Goal: Navigation & Orientation: Find specific page/section

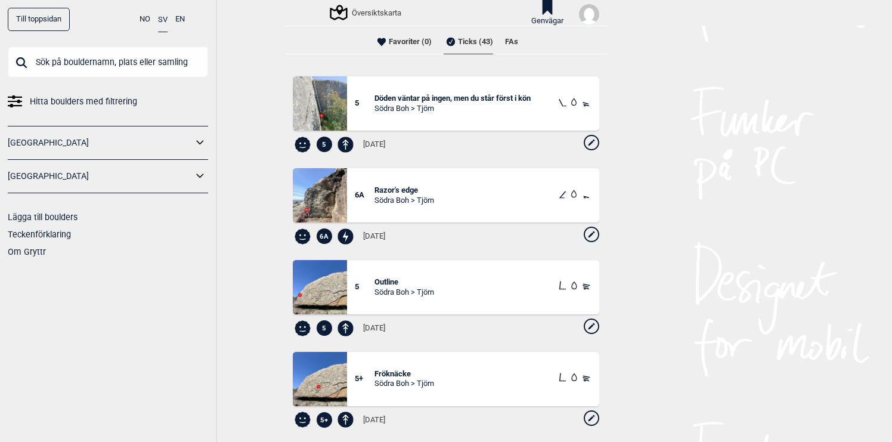
click at [515, 41] on li "FAs" at bounding box center [511, 42] width 13 height 24
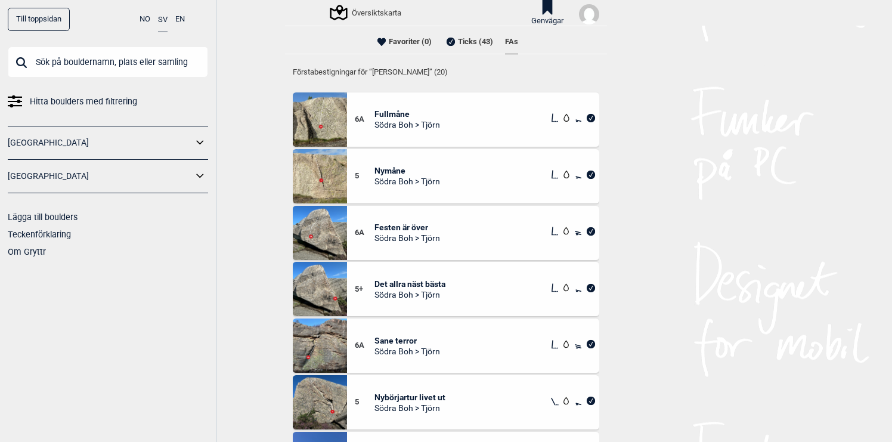
click at [372, 13] on div "Översiktskarta" at bounding box center [367, 12] width 70 height 14
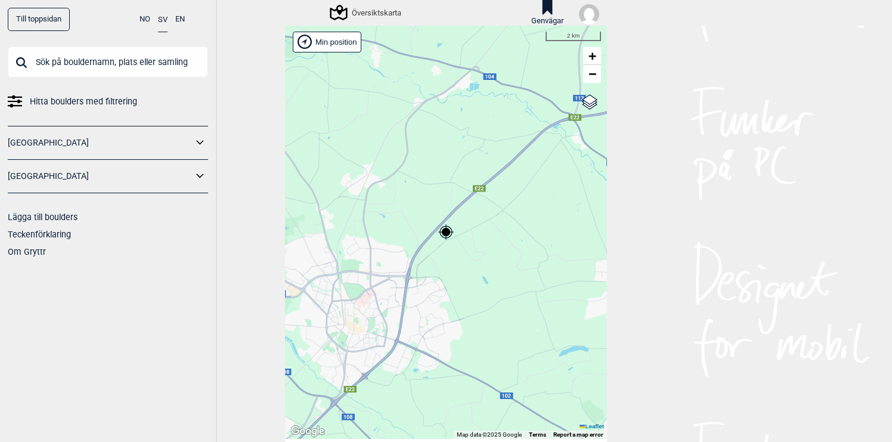
click at [205, 174] on icon at bounding box center [201, 176] width 16 height 17
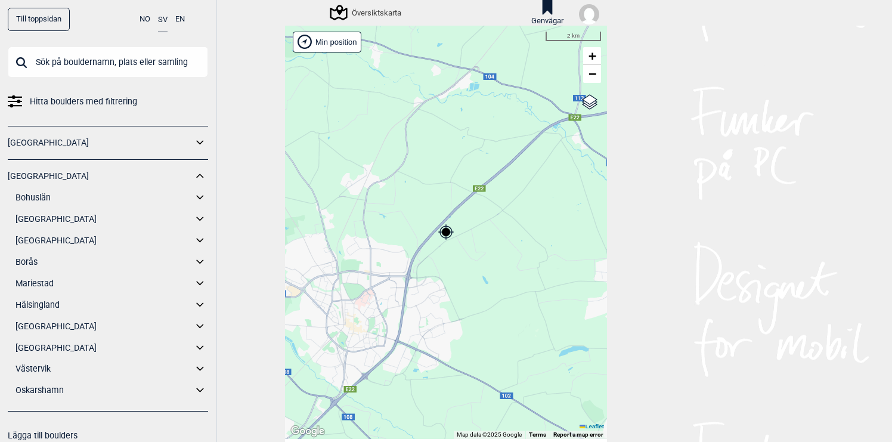
click at [202, 216] on icon at bounding box center [201, 219] width 16 height 17
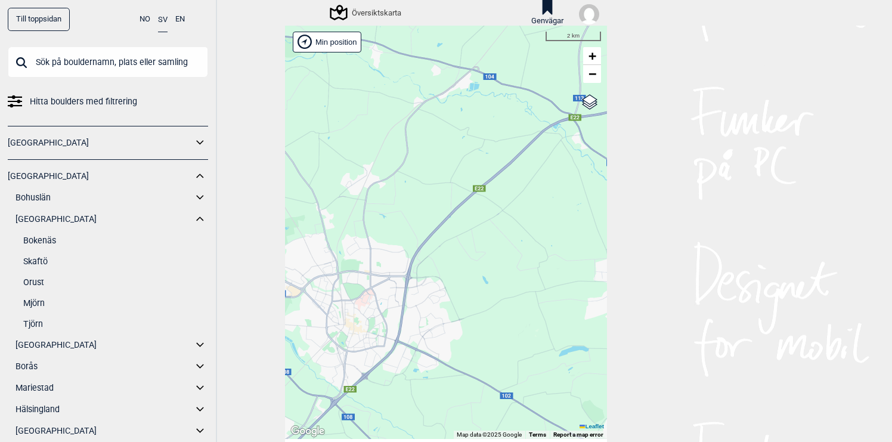
click at [42, 322] on link "Tjörn" at bounding box center [115, 323] width 185 height 17
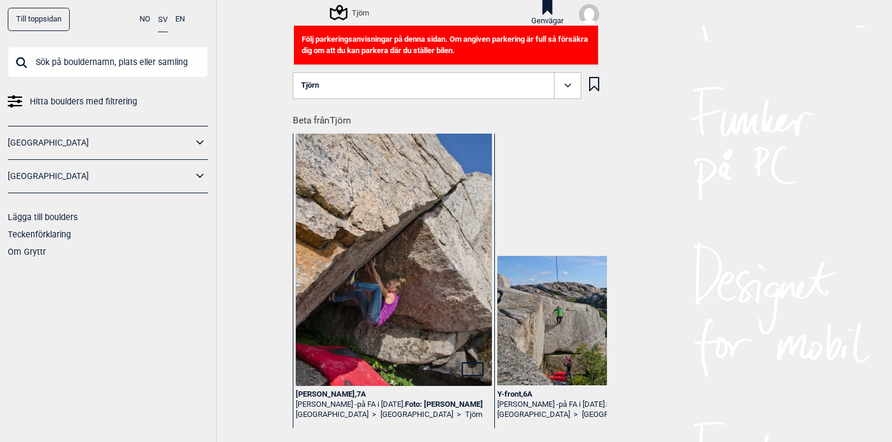
click at [361, 13] on div "Tjörn" at bounding box center [351, 12] width 38 height 14
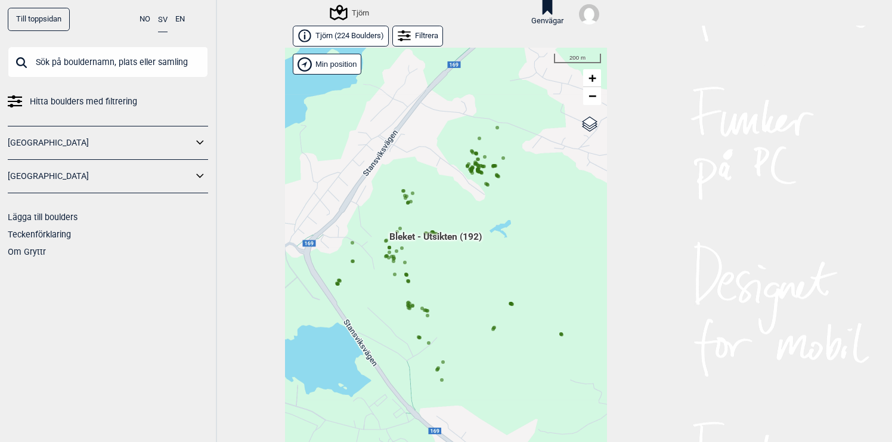
drag, startPoint x: 406, startPoint y: 339, endPoint x: 447, endPoint y: 252, distance: 95.8
click at [447, 252] on span "Bleket - Utsikten (192)" at bounding box center [435, 241] width 92 height 23
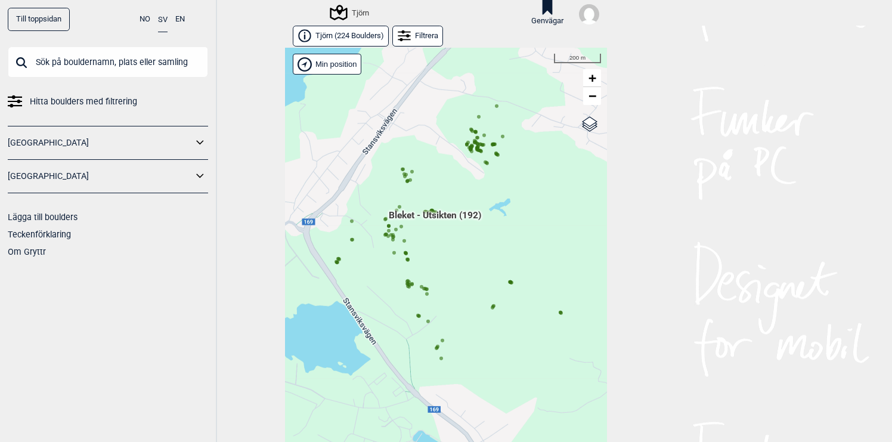
drag, startPoint x: 480, startPoint y: 267, endPoint x: 479, endPoint y: 246, distance: 20.9
click at [479, 246] on div "Hallingdal Gol Ål Stange Kolomoen [GEOGRAPHIC_DATA] [GEOGRAPHIC_DATA][PERSON_NA…" at bounding box center [446, 254] width 322 height 413
